Goal: Communication & Community: Answer question/provide support

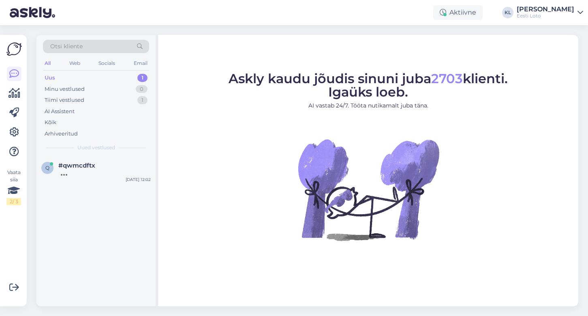
click at [98, 77] on div "Uus 1" at bounding box center [96, 77] width 106 height 11
click at [100, 166] on div "#qwmcdftx" at bounding box center [104, 165] width 92 height 7
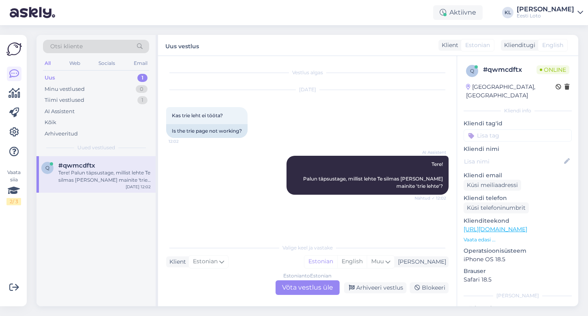
click at [295, 288] on div "Estonian to Estonian Võta vestlus üle" at bounding box center [307, 287] width 64 height 15
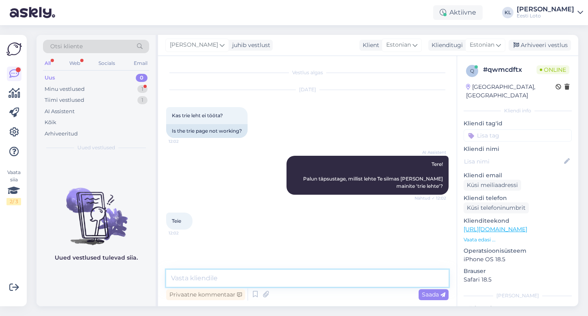
click at [273, 278] on textarea at bounding box center [307, 277] width 282 height 17
paste textarea "Hetkel on üleüldine süsteemirike (ei saa osta pileteid kodulehelt ega müügipunk…"
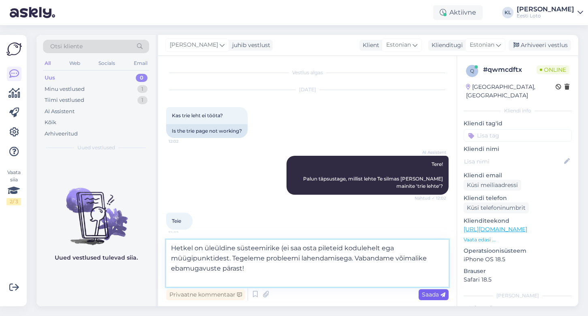
type textarea "Hetkel on üleüldine süsteemirike (ei saa osta pileteid kodulehelt ega müügipunk…"
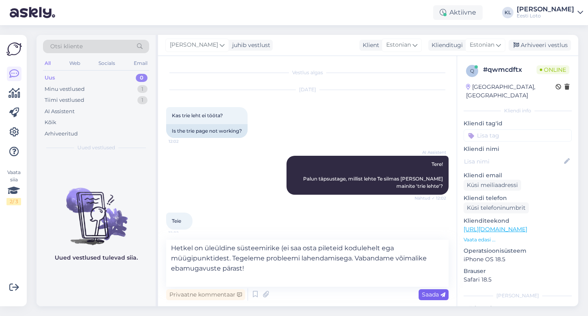
click at [433, 292] on span "Saada" at bounding box center [433, 293] width 23 height 7
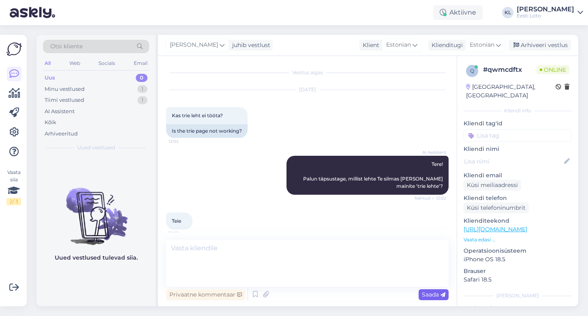
scroll to position [33, 0]
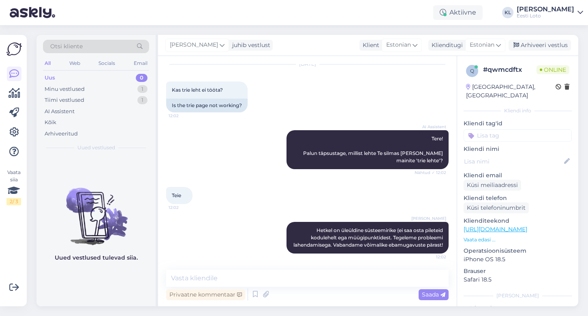
click at [502, 129] on input at bounding box center [517, 135] width 108 height 12
click at [516, 156] on div "[PERSON_NAME] tag'i nimi ja vajuta Enter" at bounding box center [518, 165] width 102 height 19
click at [504, 130] on input "olden" at bounding box center [517, 135] width 108 height 12
type input "o"
type input "ü"
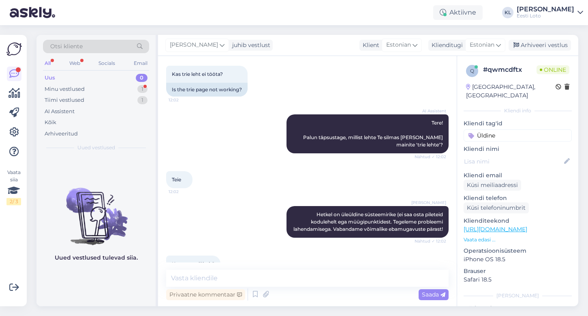
scroll to position [0, 0]
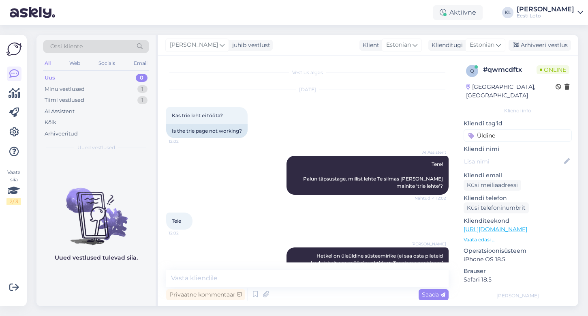
type input "Üldine"
click at [242, 281] on textarea at bounding box center [307, 277] width 282 height 17
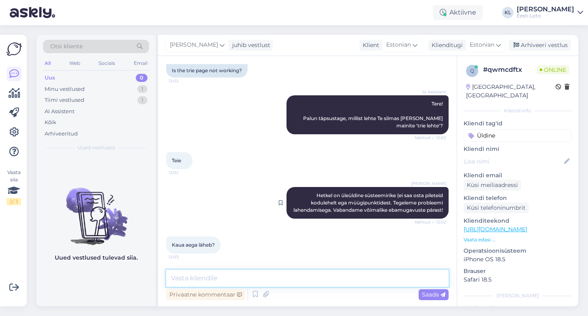
scroll to position [68, 0]
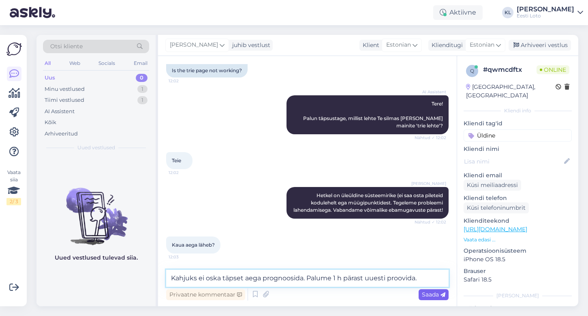
type textarea "Kahjuks ei oska täpset aega prognoosida. Palume 1 h pärast uuesti proovida."
click at [425, 294] on span "Saada" at bounding box center [433, 293] width 23 height 7
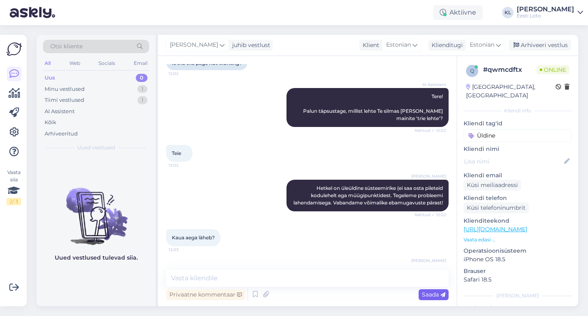
scroll to position [110, 0]
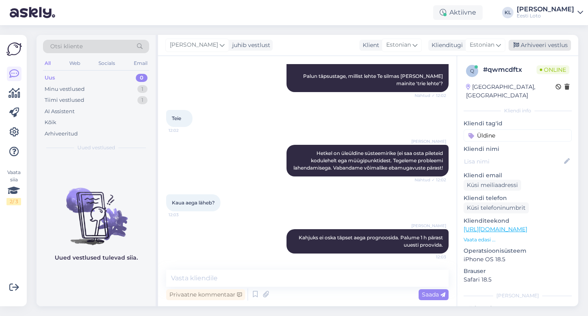
click at [532, 43] on div "Arhiveeri vestlus" at bounding box center [539, 45] width 62 height 11
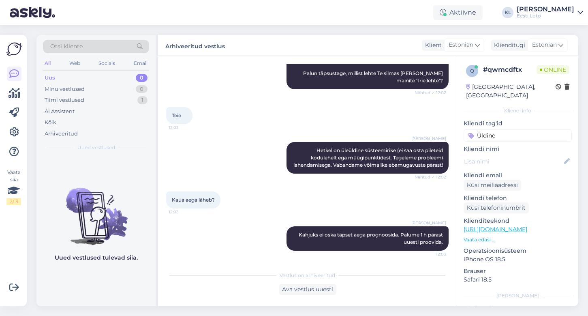
drag, startPoint x: 504, startPoint y: 128, endPoint x: 423, endPoint y: 126, distance: 81.5
click at [423, 126] on div "Vestlus algas [DATE] Kas trie leht ei tööta? 12:02 Is the trie page not working…" at bounding box center [368, 181] width 420 height 250
